Goal: Check status: Check status

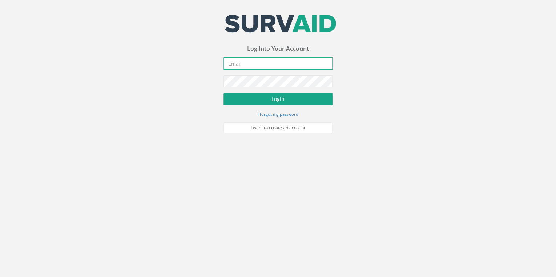
type input "[EMAIL_ADDRESS][DOMAIN_NAME]"
click at [176, 6] on button "Login" at bounding box center [277, 99] width 109 height 12
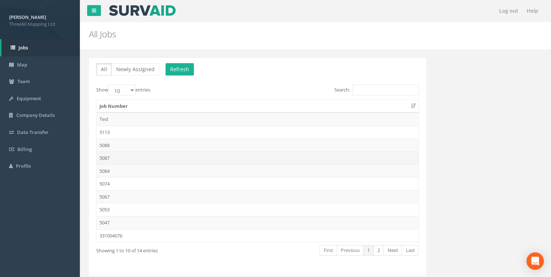
click at [103, 6] on td "5087" at bounding box center [258, 157] width 322 height 13
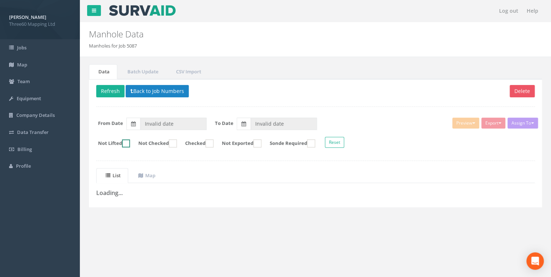
type input "[DATE]"
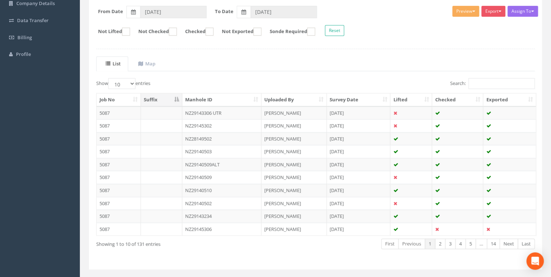
scroll to position [116, 0]
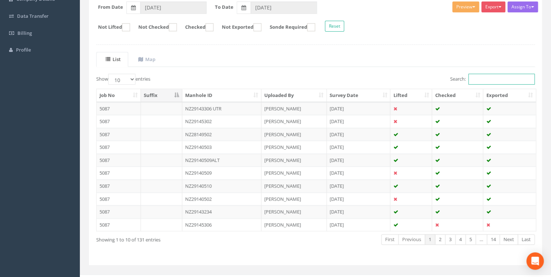
click at [176, 6] on input "Search:" at bounding box center [501, 79] width 66 height 11
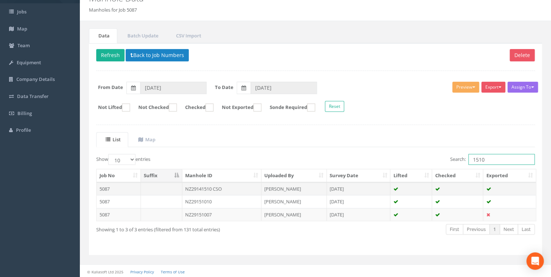
type input "1510"
click at [176, 6] on td "NZ29141510 CSO" at bounding box center [221, 188] width 79 height 13
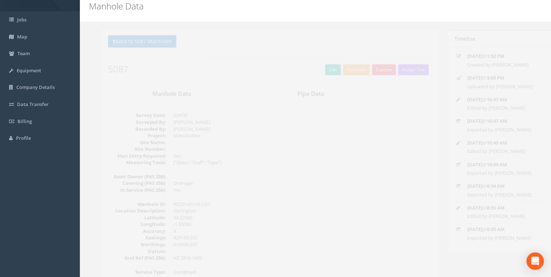
scroll to position [0, 0]
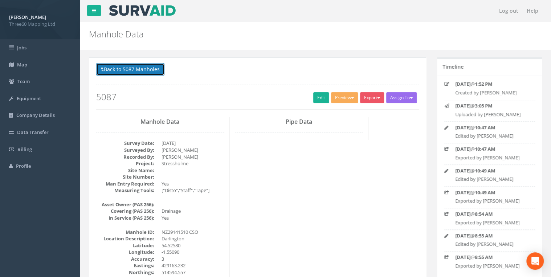
click at [147, 6] on button "Back to 5087 Manholes" at bounding box center [130, 69] width 68 height 12
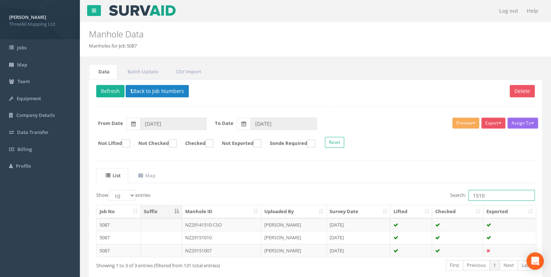
drag, startPoint x: 486, startPoint y: 195, endPoint x: 428, endPoint y: 200, distance: 57.6
click at [176, 6] on div "Search: 1510" at bounding box center [428, 196] width 214 height 13
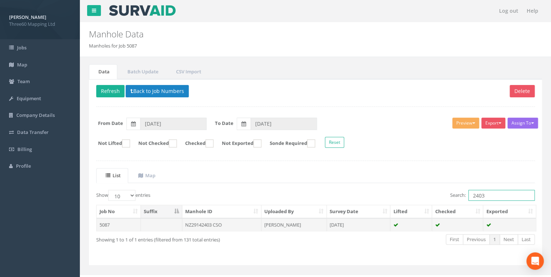
type input "2403"
click at [176, 6] on td "NZ29142403 CSO" at bounding box center [221, 224] width 79 height 13
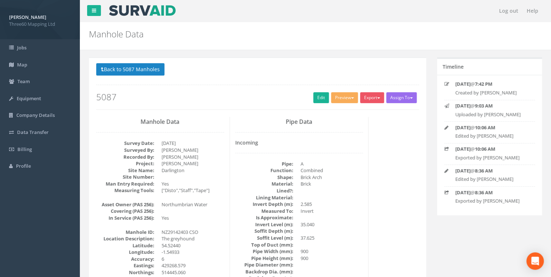
click at [164, 6] on p "Back to 5087 Manholes Back to Map" at bounding box center [257, 70] width 323 height 14
click at [158, 6] on button "Back to 5087 Manholes" at bounding box center [130, 69] width 68 height 12
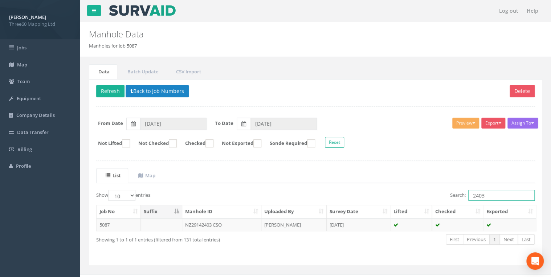
drag, startPoint x: 492, startPoint y: 195, endPoint x: 471, endPoint y: 196, distance: 21.9
click at [176, 6] on input "2403" at bounding box center [501, 195] width 66 height 11
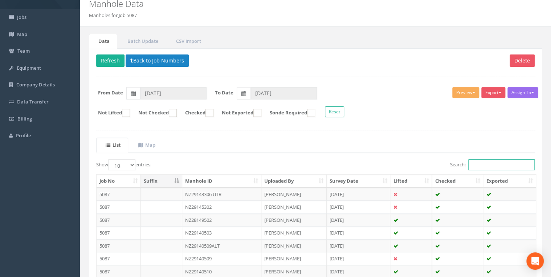
scroll to position [38, 0]
